Goal: Transaction & Acquisition: Purchase product/service

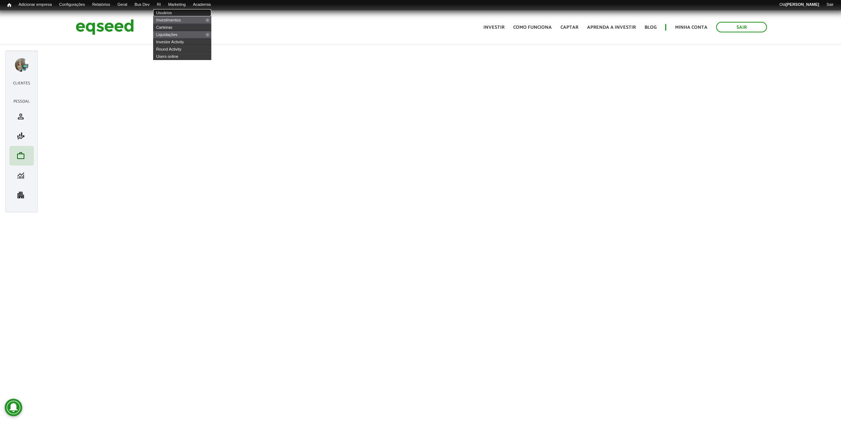
click at [172, 9] on link "Usuários" at bounding box center [182, 12] width 58 height 7
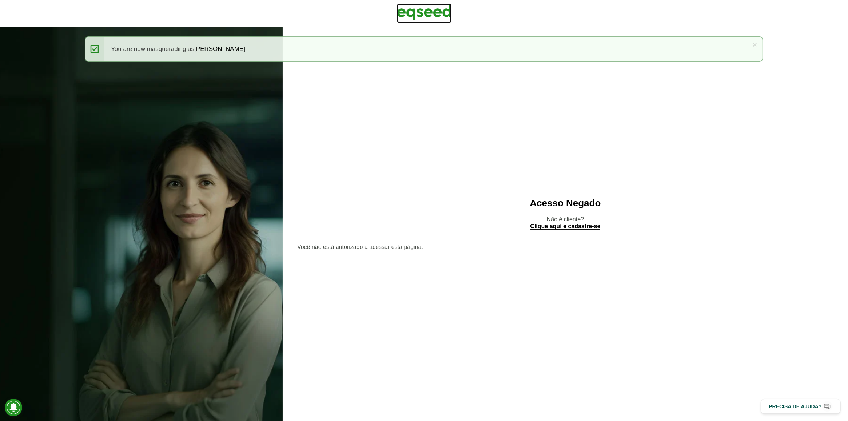
click at [424, 16] on img at bounding box center [424, 13] width 55 height 18
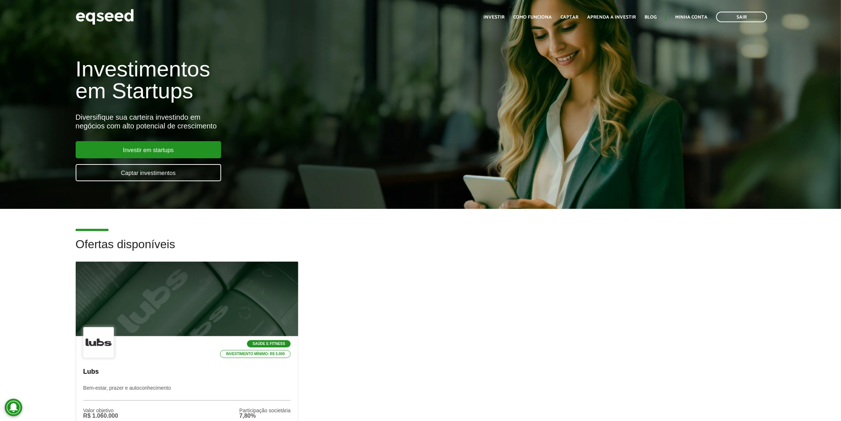
click at [697, 8] on div "Toggle navigation Início Investir Como funciona Captar Aprenda a investir Blog …" at bounding box center [625, 16] width 291 height 19
click at [694, 15] on link "Minha conta" at bounding box center [691, 17] width 32 height 5
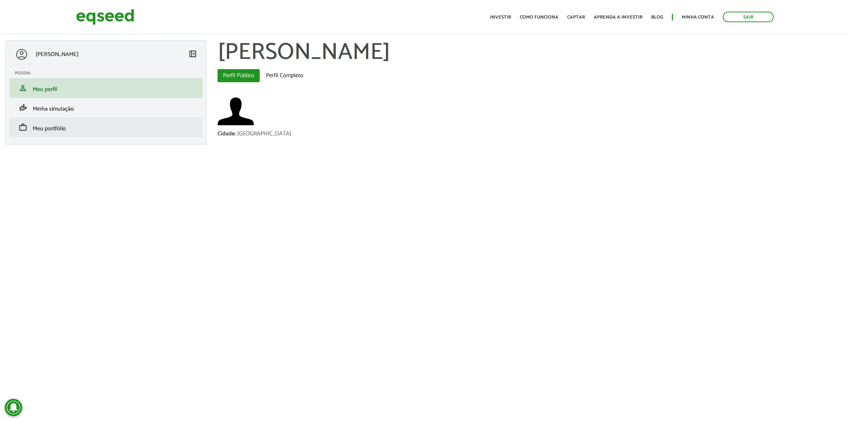
click at [138, 133] on li "work Meu portfólio" at bounding box center [105, 128] width 193 height 20
click at [139, 130] on link "work Meu portfólio" at bounding box center [106, 127] width 182 height 9
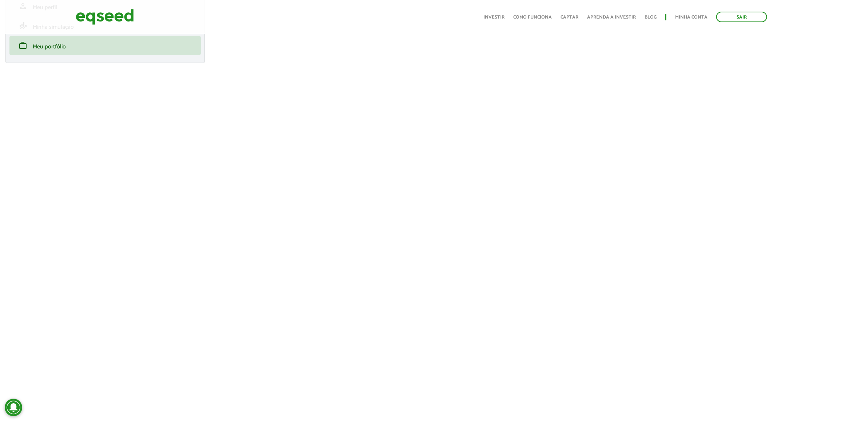
scroll to position [91, 0]
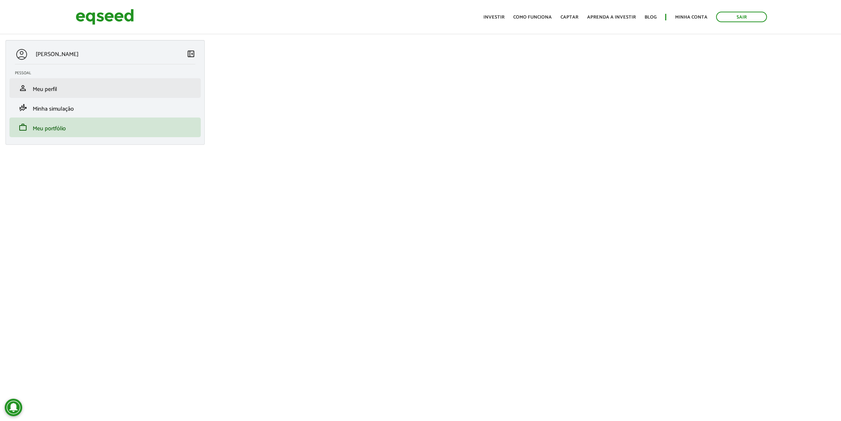
click at [127, 80] on li "person Meu perfil" at bounding box center [104, 88] width 191 height 20
click at [71, 88] on link "person Meu perfil" at bounding box center [105, 88] width 180 height 9
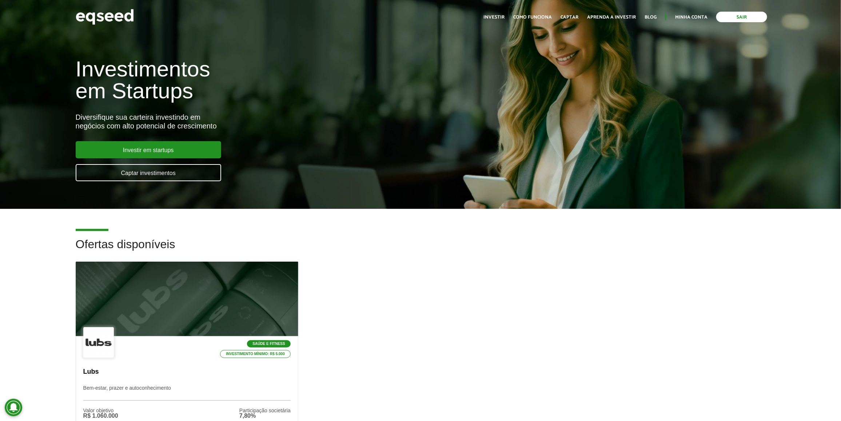
click at [756, 19] on link "Sair" at bounding box center [741, 17] width 51 height 11
click at [97, 15] on img at bounding box center [105, 16] width 58 height 19
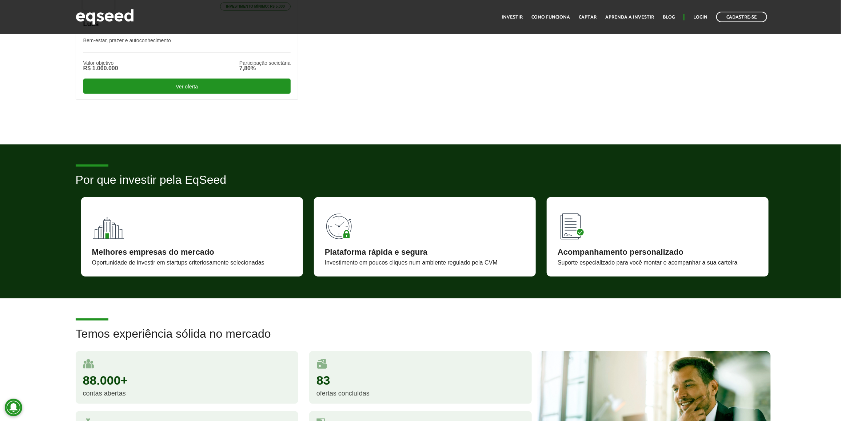
scroll to position [364, 0]
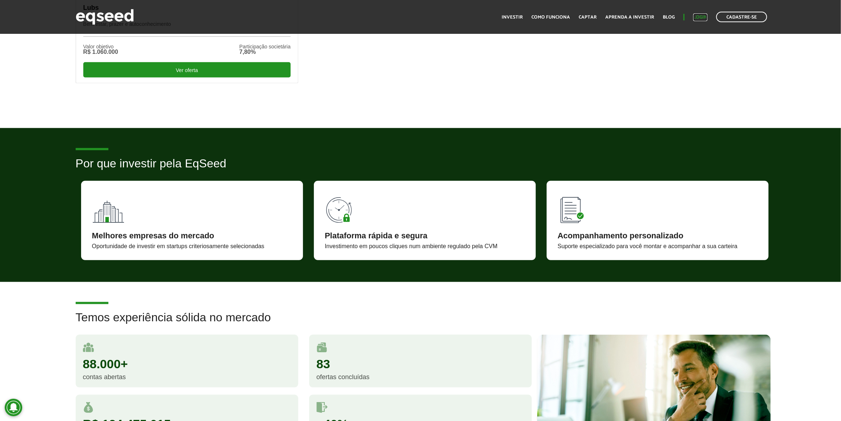
click at [696, 17] on link "Login" at bounding box center [701, 17] width 14 height 5
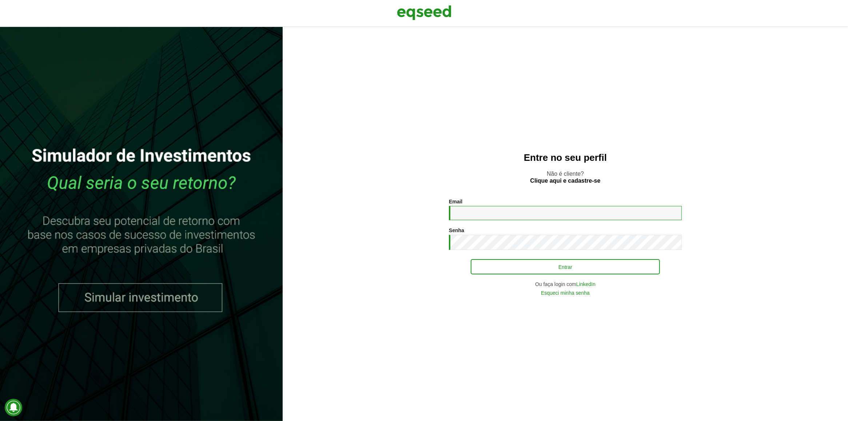
type input "**********"
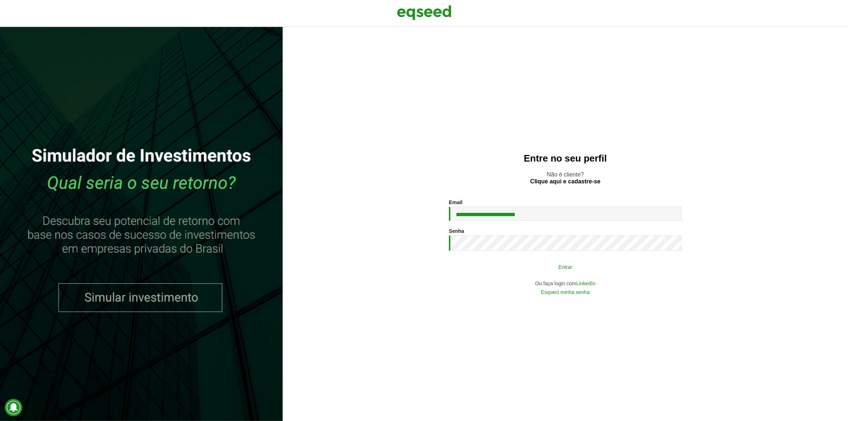
click at [515, 265] on button "Entrar" at bounding box center [565, 267] width 189 height 14
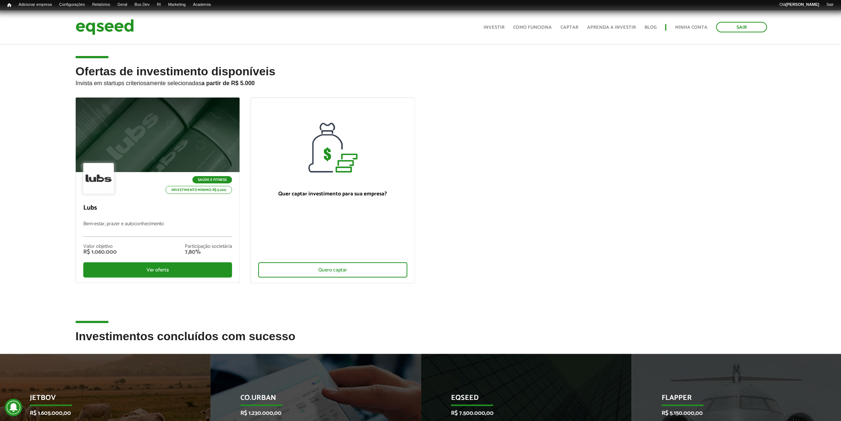
scroll to position [45, 0]
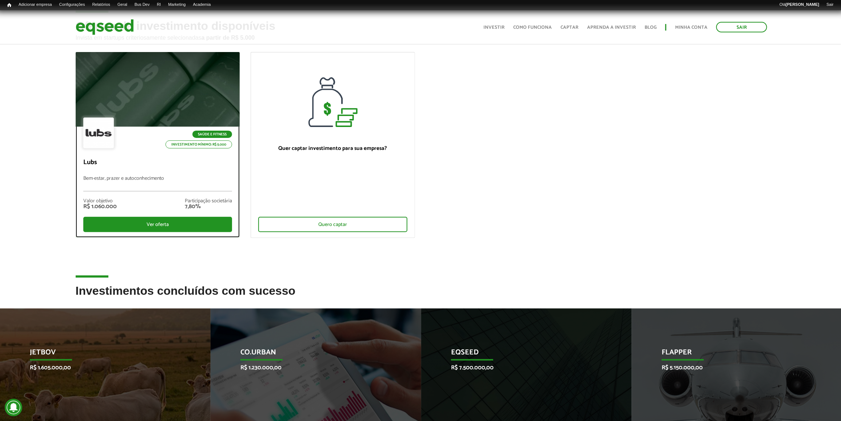
click at [175, 190] on p "Bem-estar, prazer e autoconhecimento" at bounding box center [157, 184] width 149 height 16
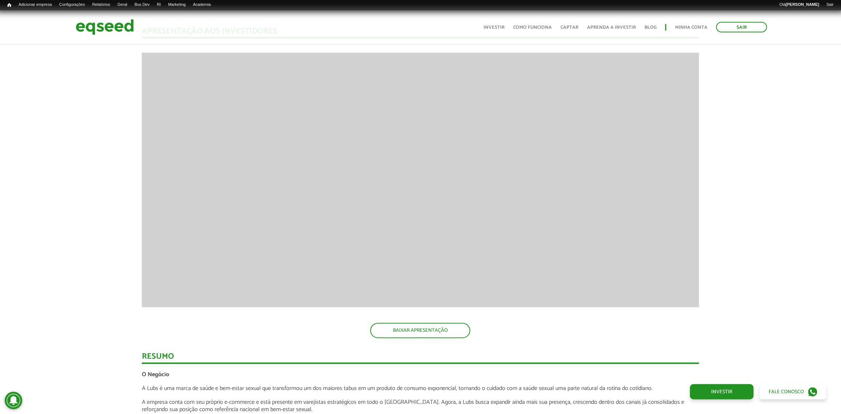
scroll to position [591, 0]
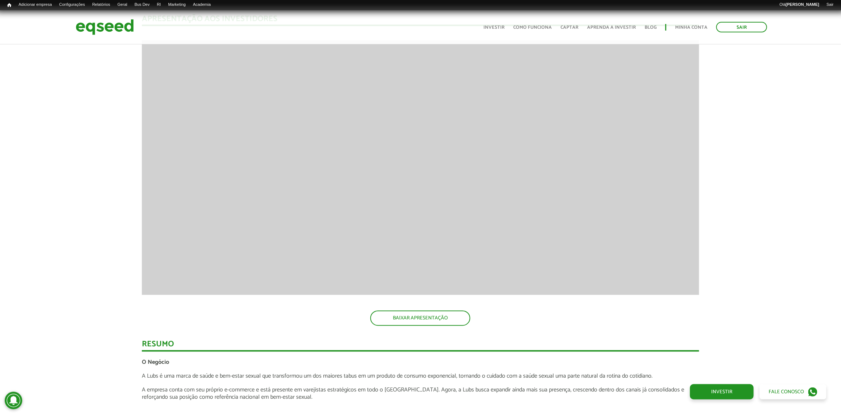
drag, startPoint x: 337, startPoint y: 331, endPoint x: 327, endPoint y: 335, distance: 10.4
